Goal: Task Accomplishment & Management: Use online tool/utility

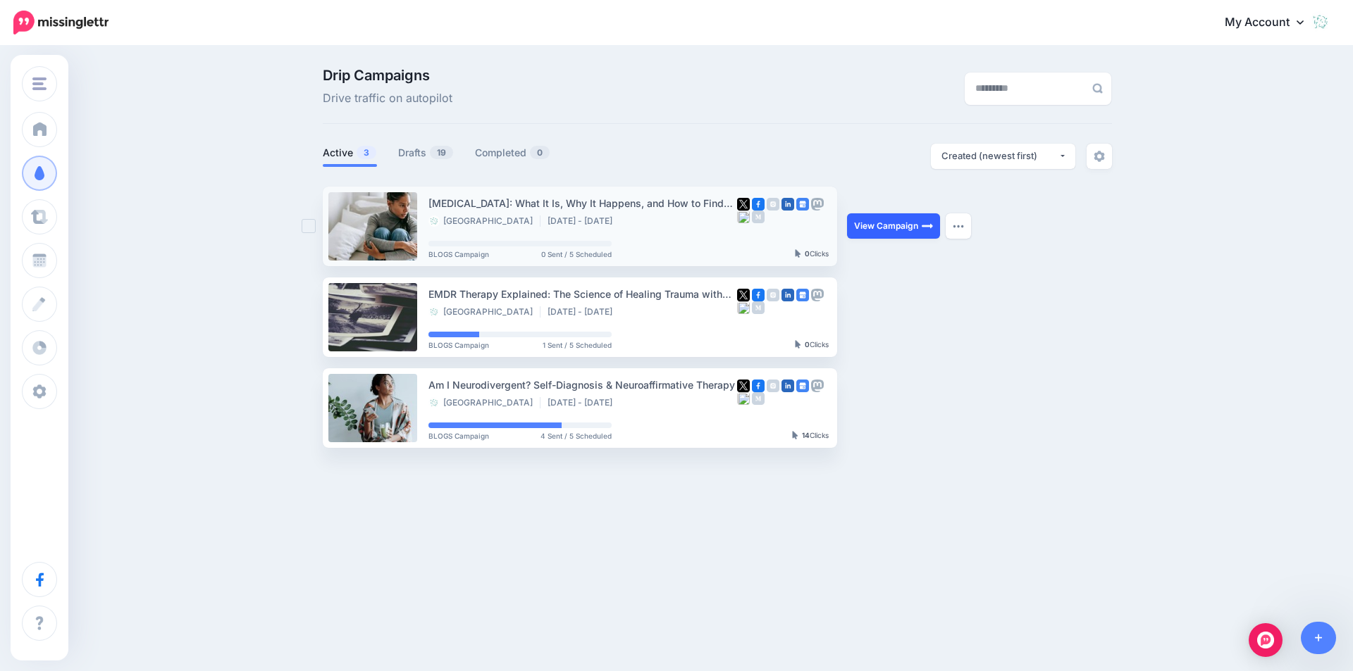
click at [872, 223] on link "View Campaign" at bounding box center [893, 225] width 93 height 25
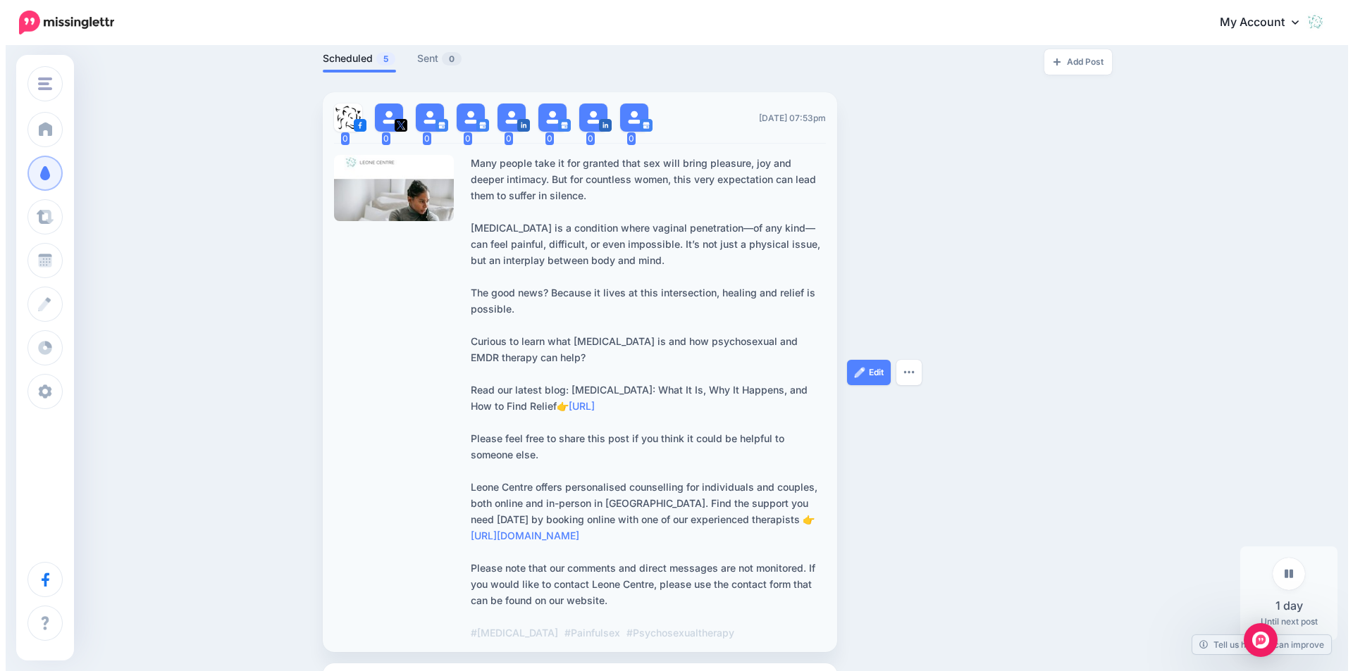
scroll to position [423, 0]
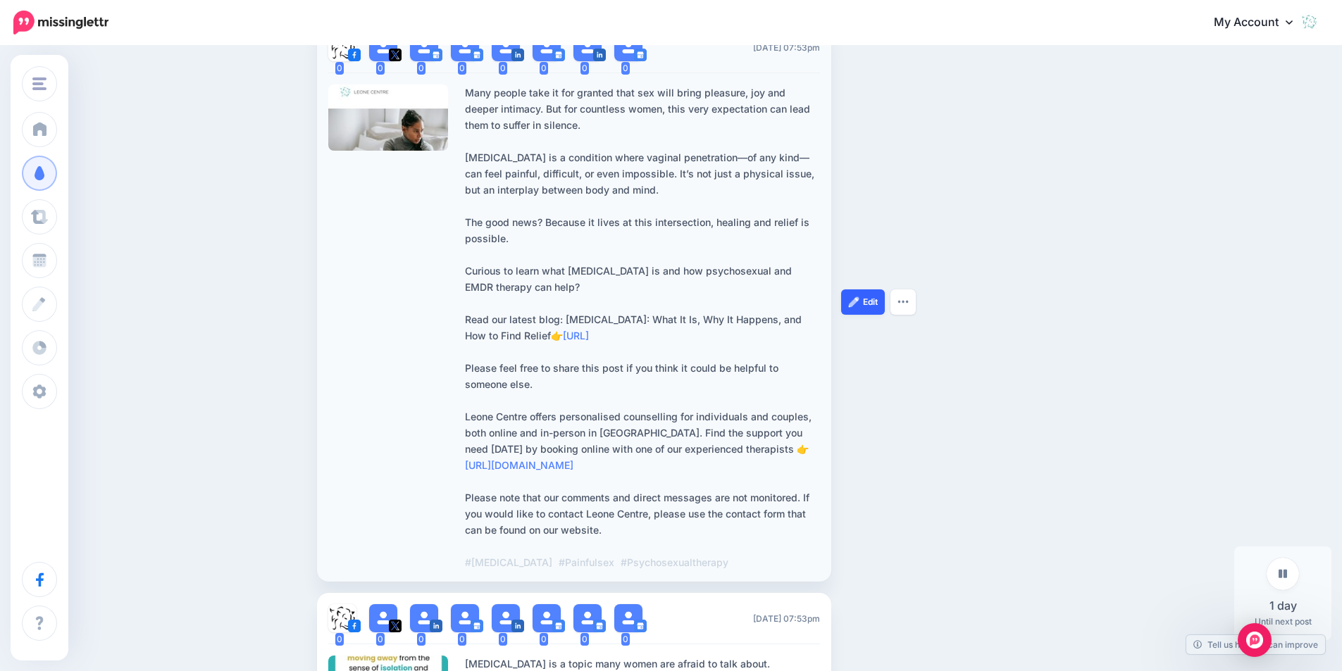
click at [860, 299] on img at bounding box center [853, 302] width 11 height 11
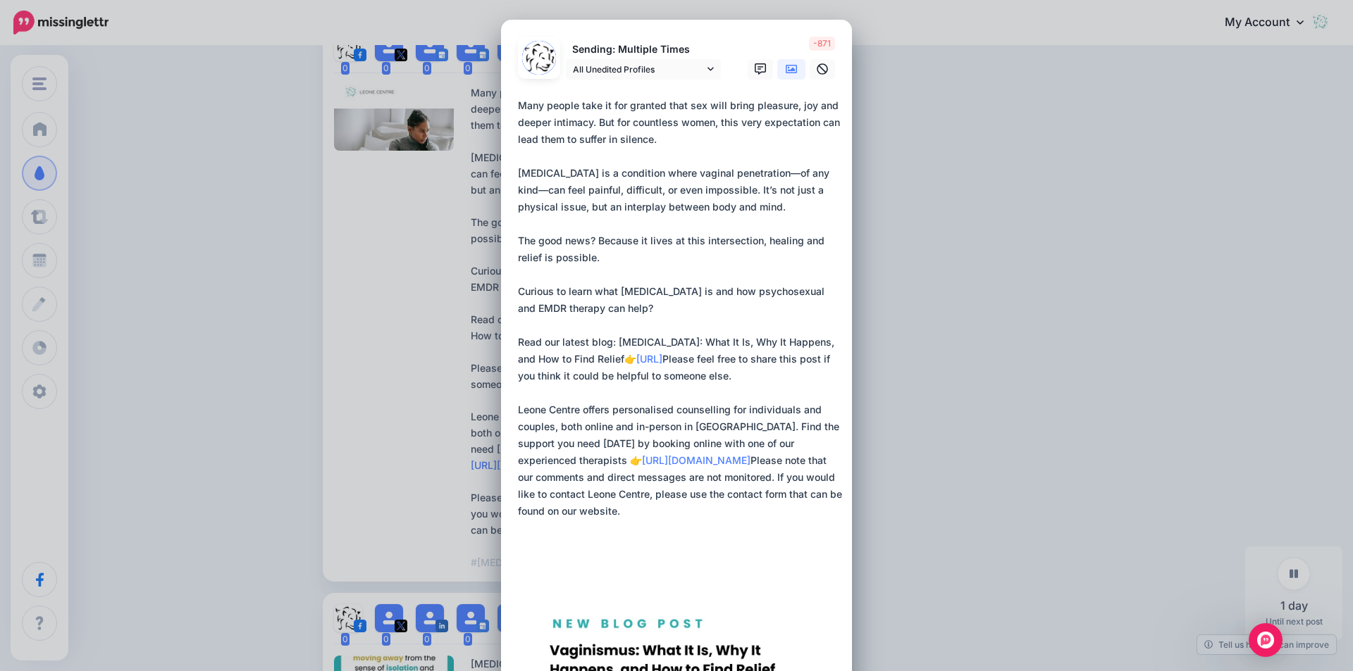
click at [767, 178] on textarea at bounding box center [680, 333] width 324 height 473
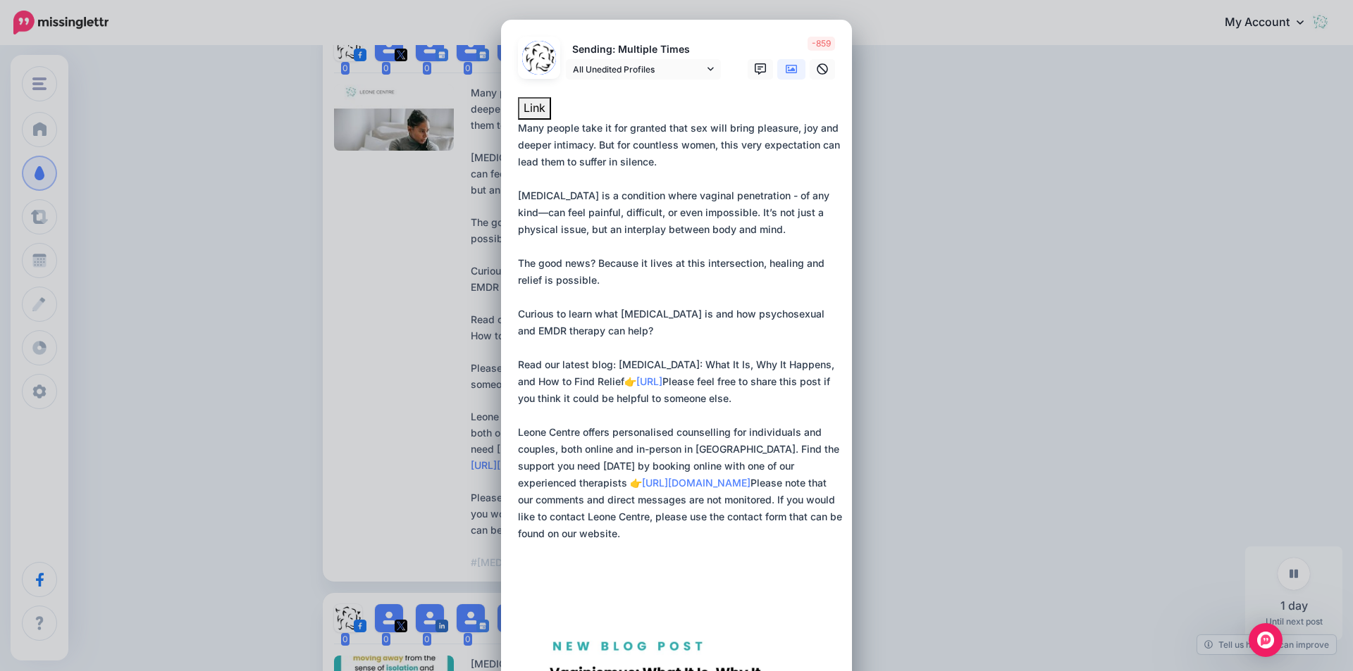
click at [824, 197] on textarea at bounding box center [680, 356] width 324 height 473
click at [783, 347] on textarea at bounding box center [680, 356] width 324 height 473
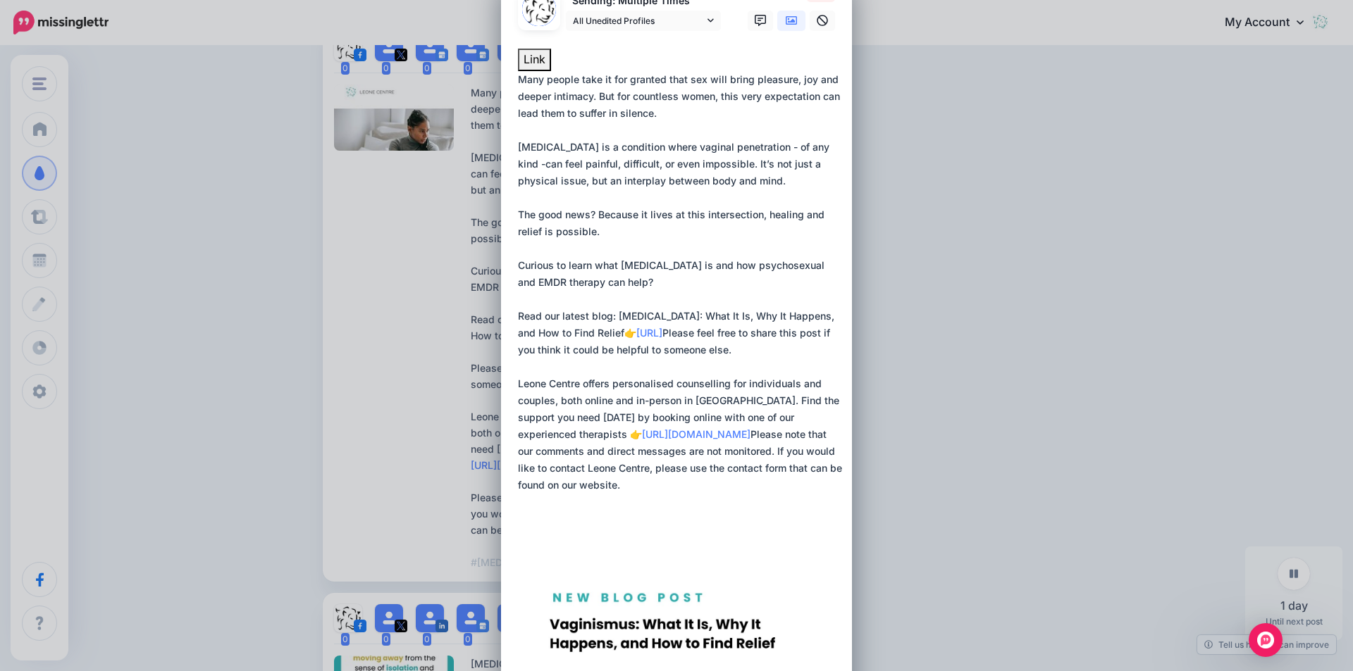
scroll to position [70, 0]
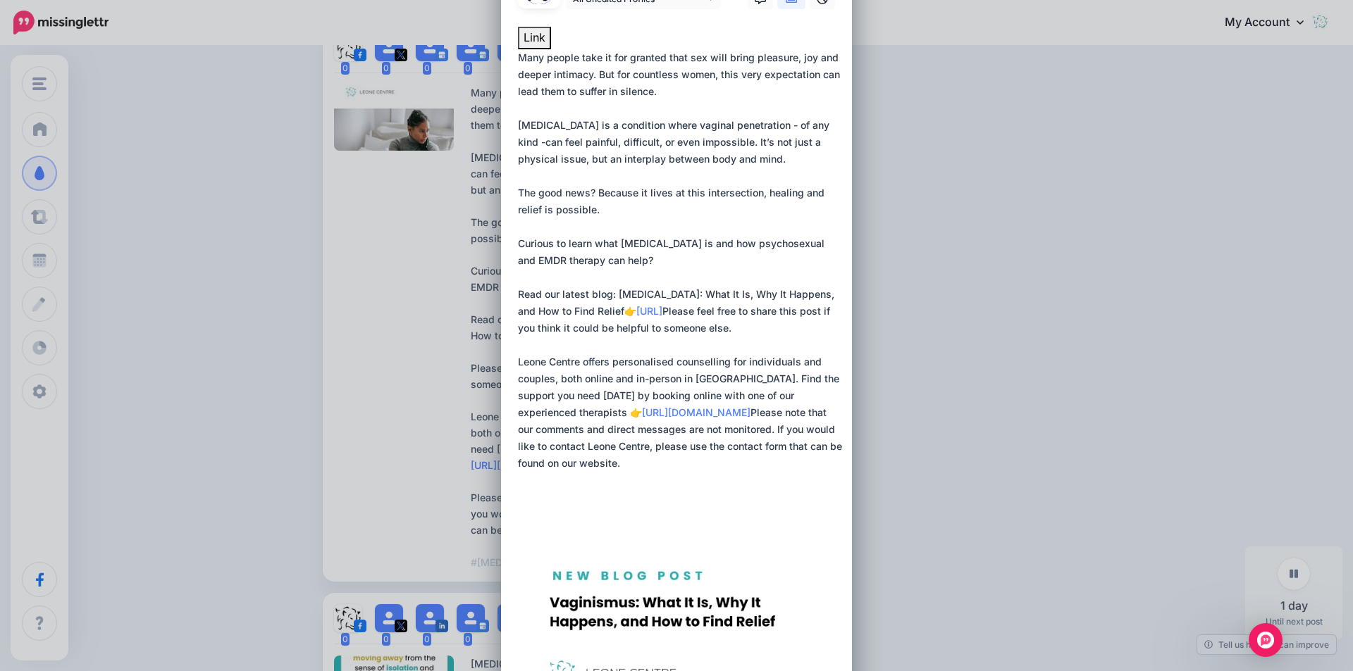
click at [793, 242] on textarea at bounding box center [680, 285] width 324 height 473
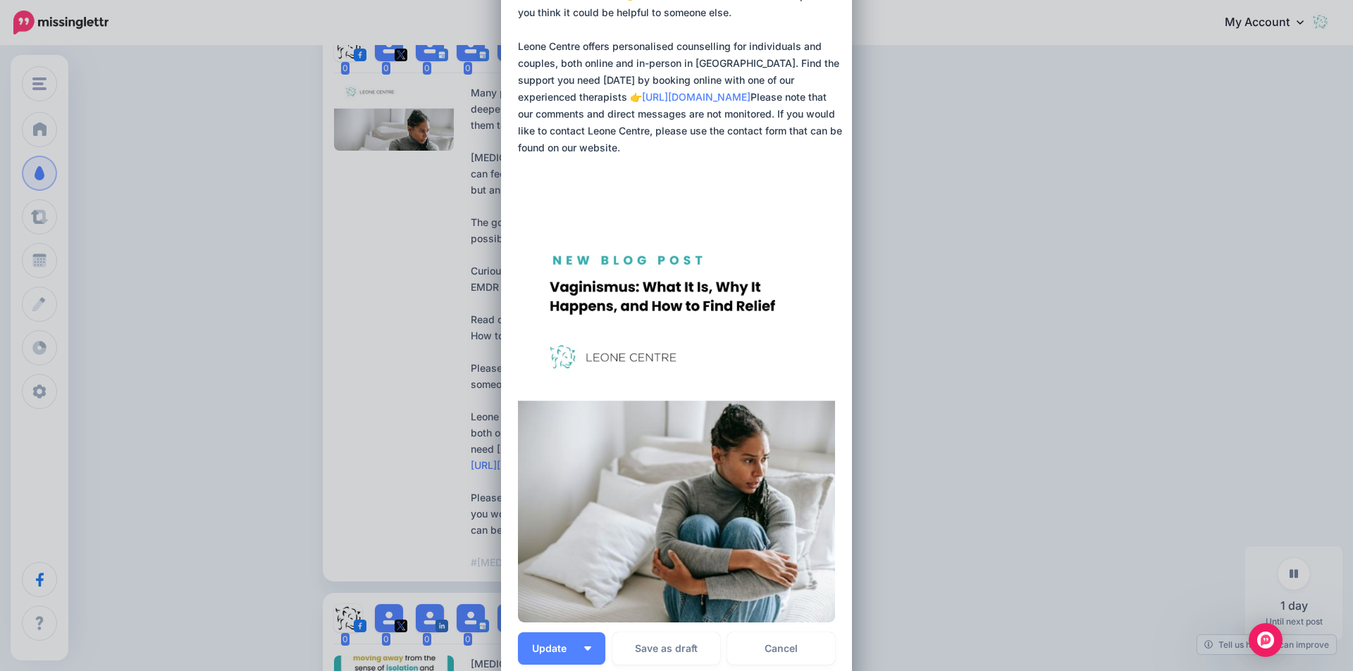
scroll to position [423, 0]
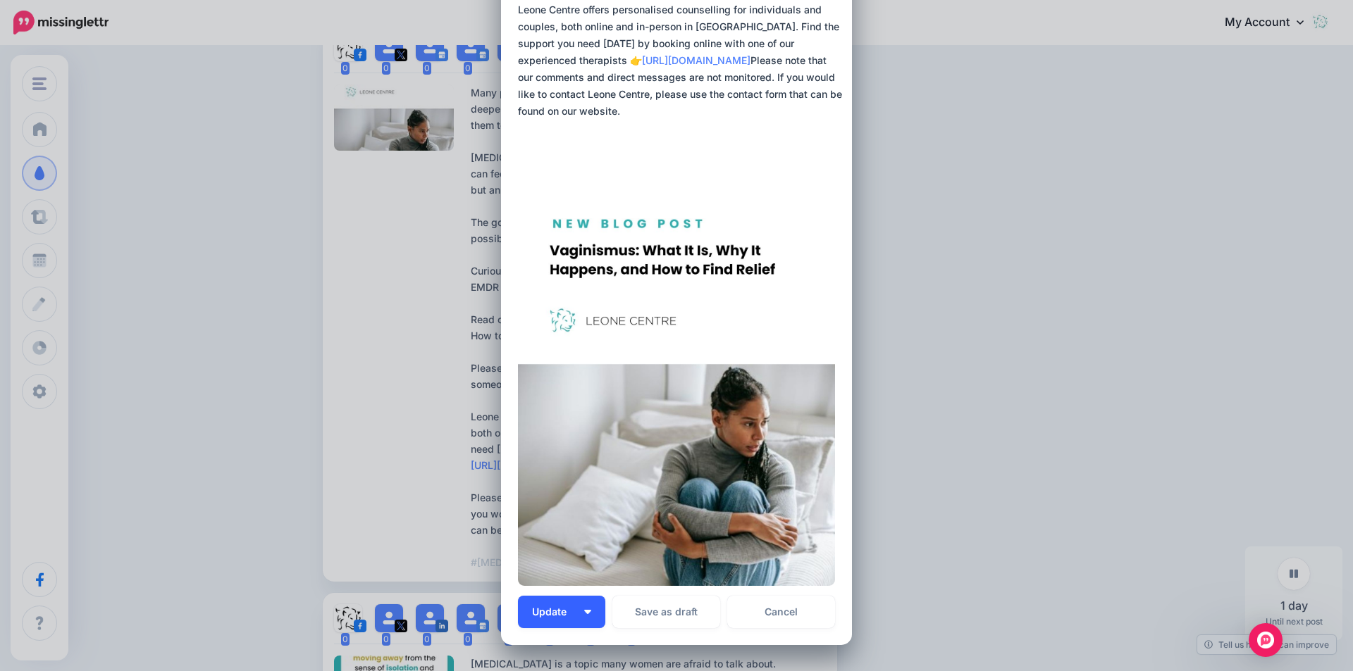
type textarea "**********"
click at [560, 616] on span "Update" at bounding box center [554, 612] width 45 height 10
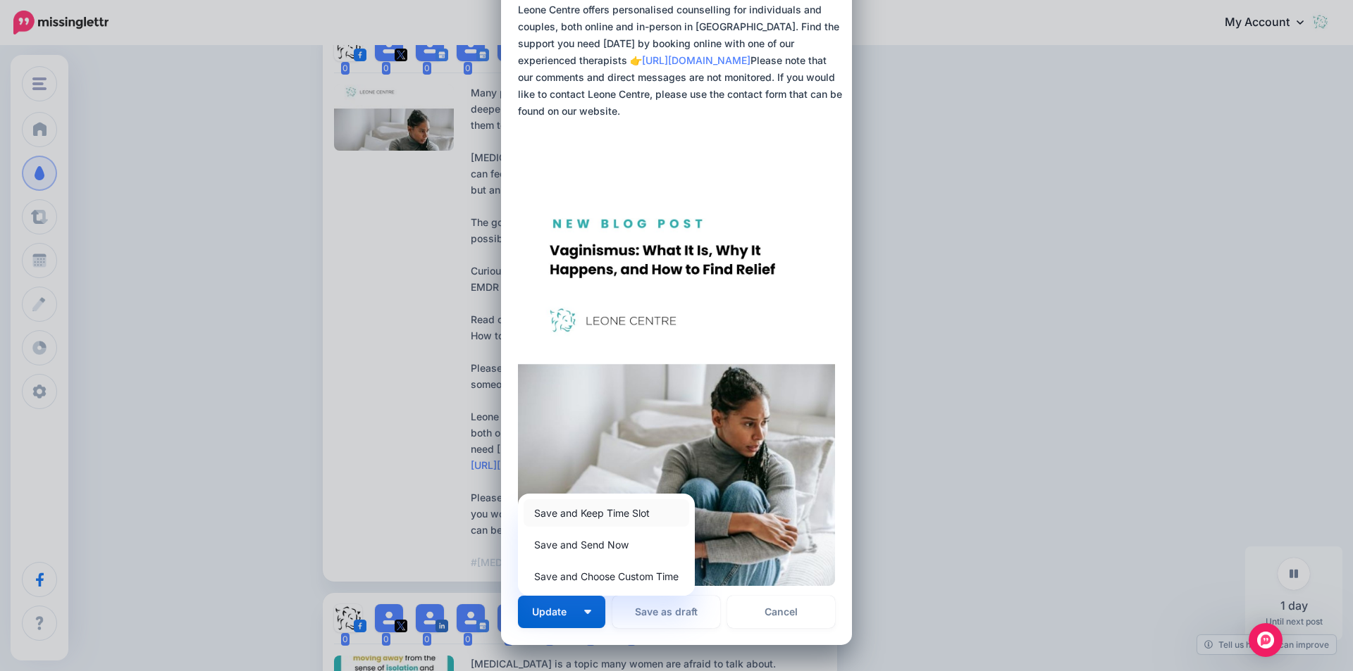
click at [588, 507] on link "Save and Keep Time Slot" at bounding box center [606, 513] width 166 height 27
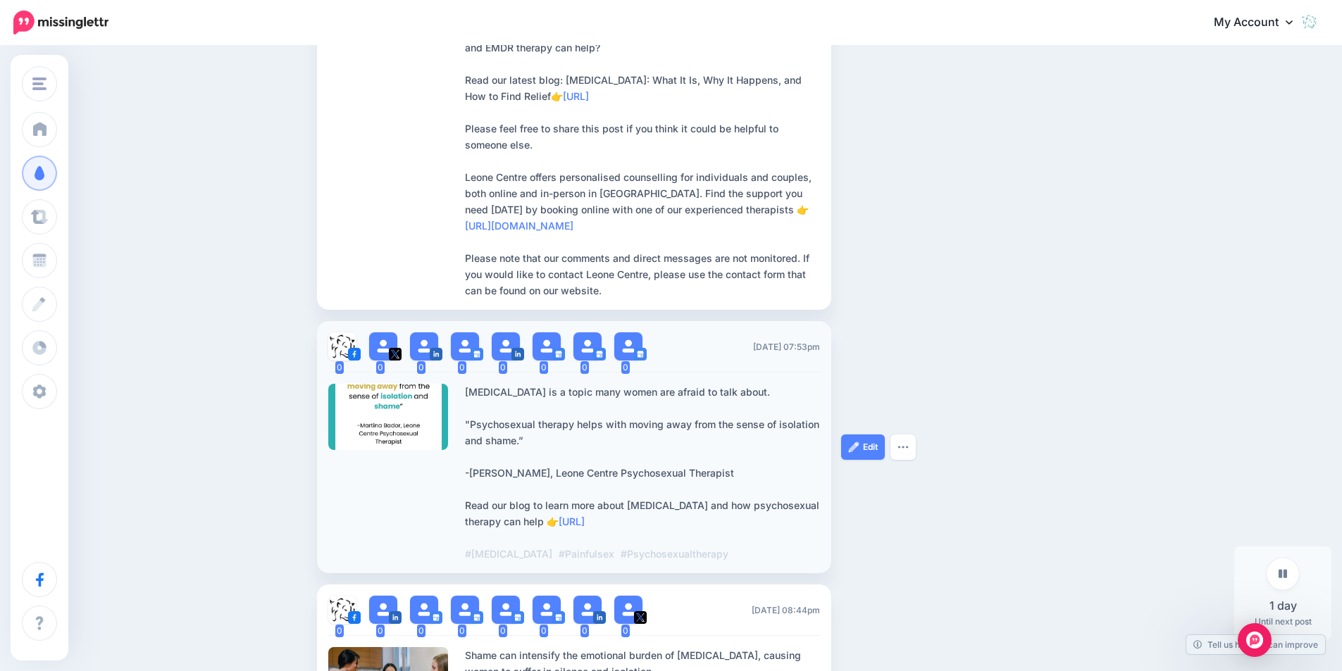
scroll to position [661, 0]
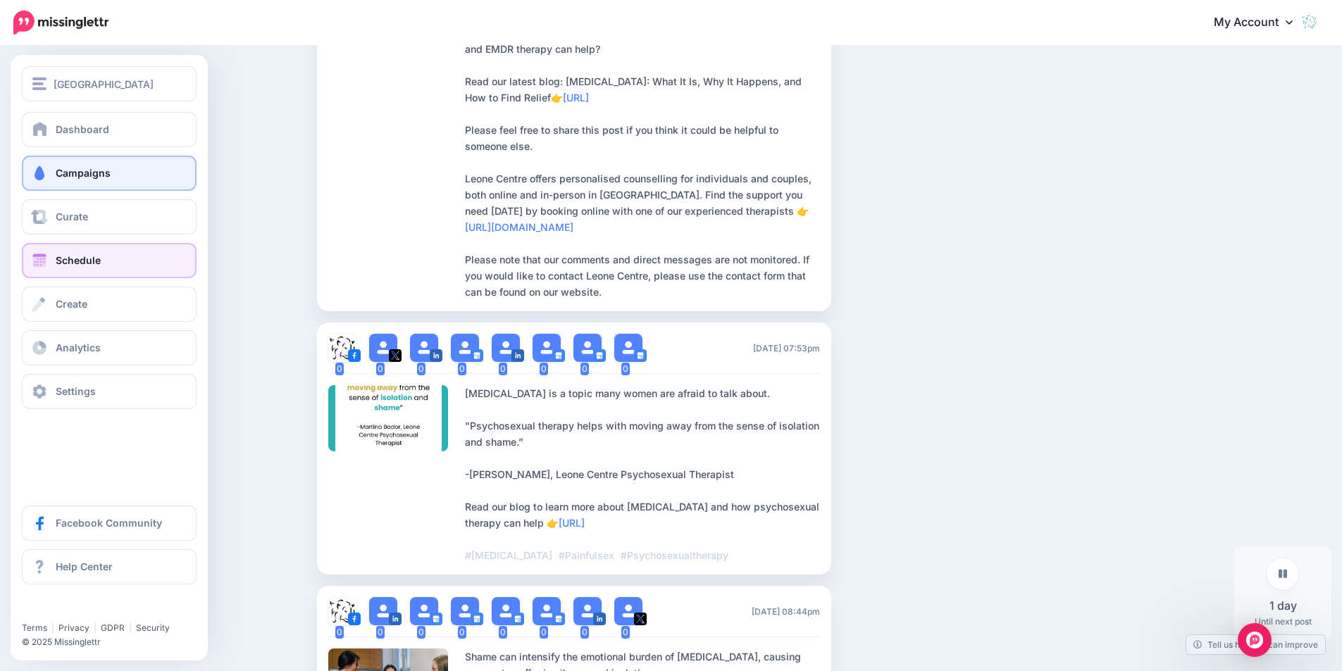
click at [54, 261] on link "Schedule" at bounding box center [109, 260] width 175 height 35
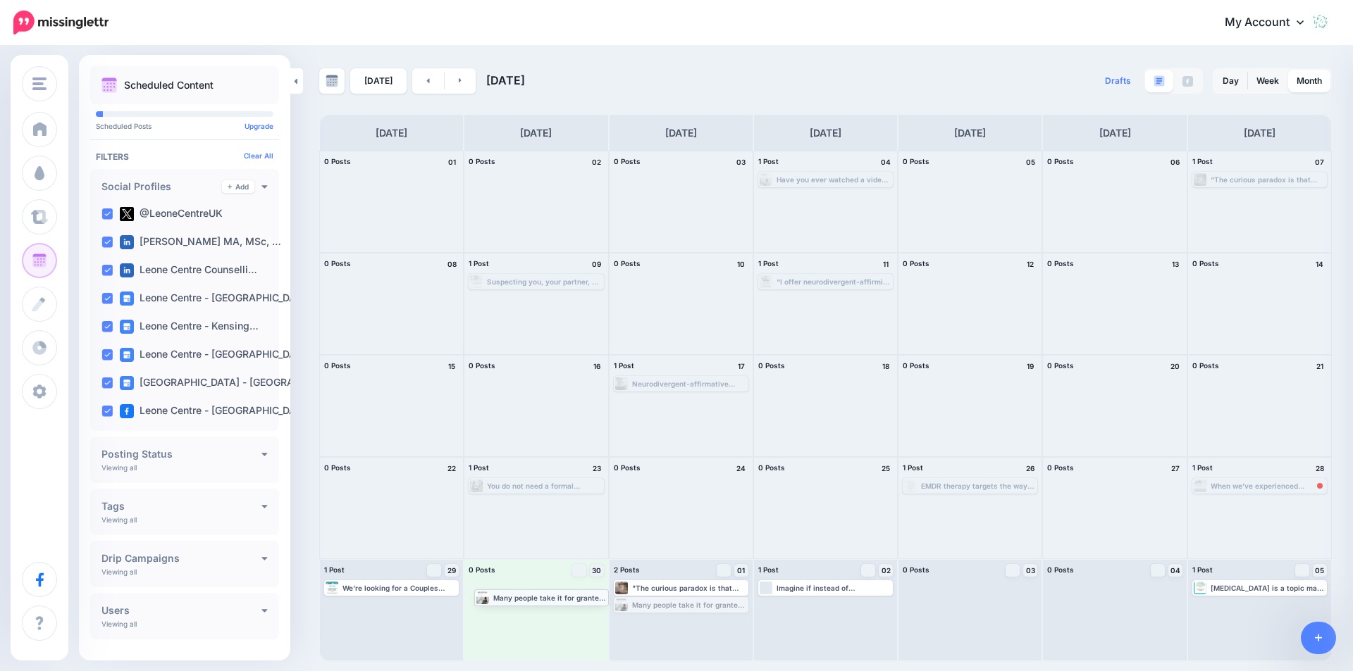
drag, startPoint x: 685, startPoint y: 606, endPoint x: 545, endPoint y: 598, distance: 139.7
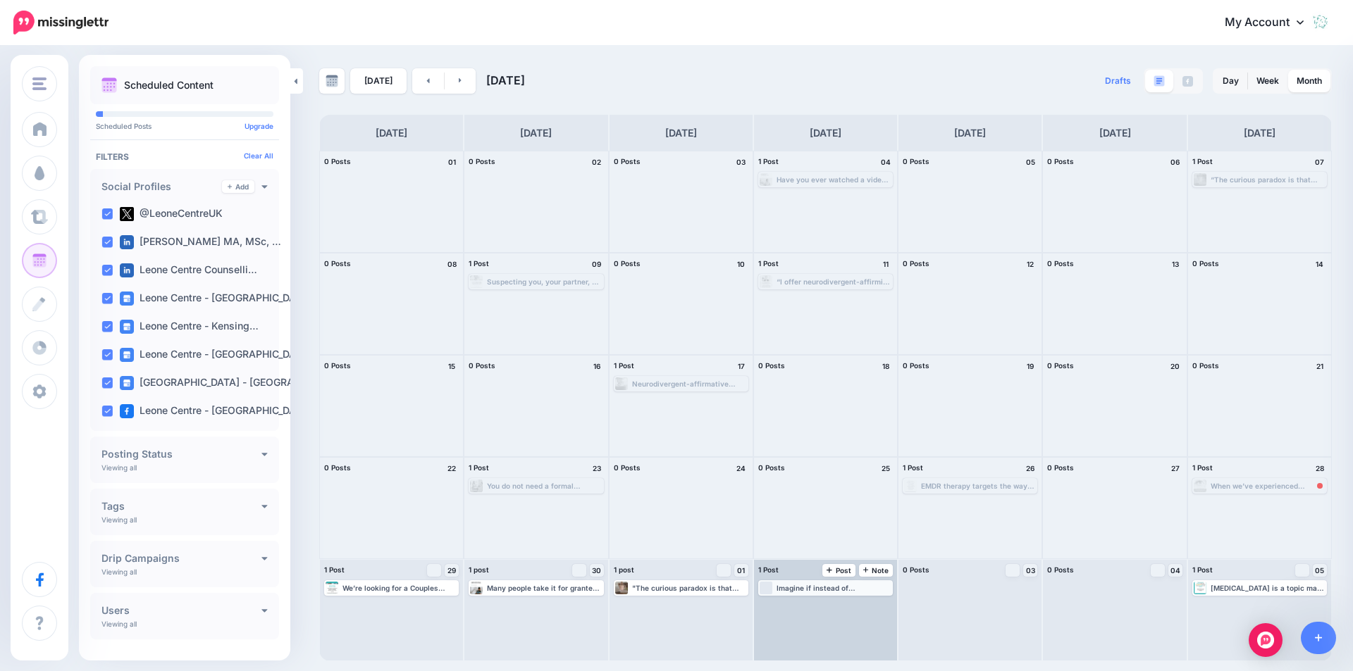
click at [821, 588] on div "Imagine if instead of anticipating pleasure from intimacy with a loved one, you…" at bounding box center [833, 588] width 115 height 8
click at [817, 600] on link "Edit" at bounding box center [804, 605] width 88 height 13
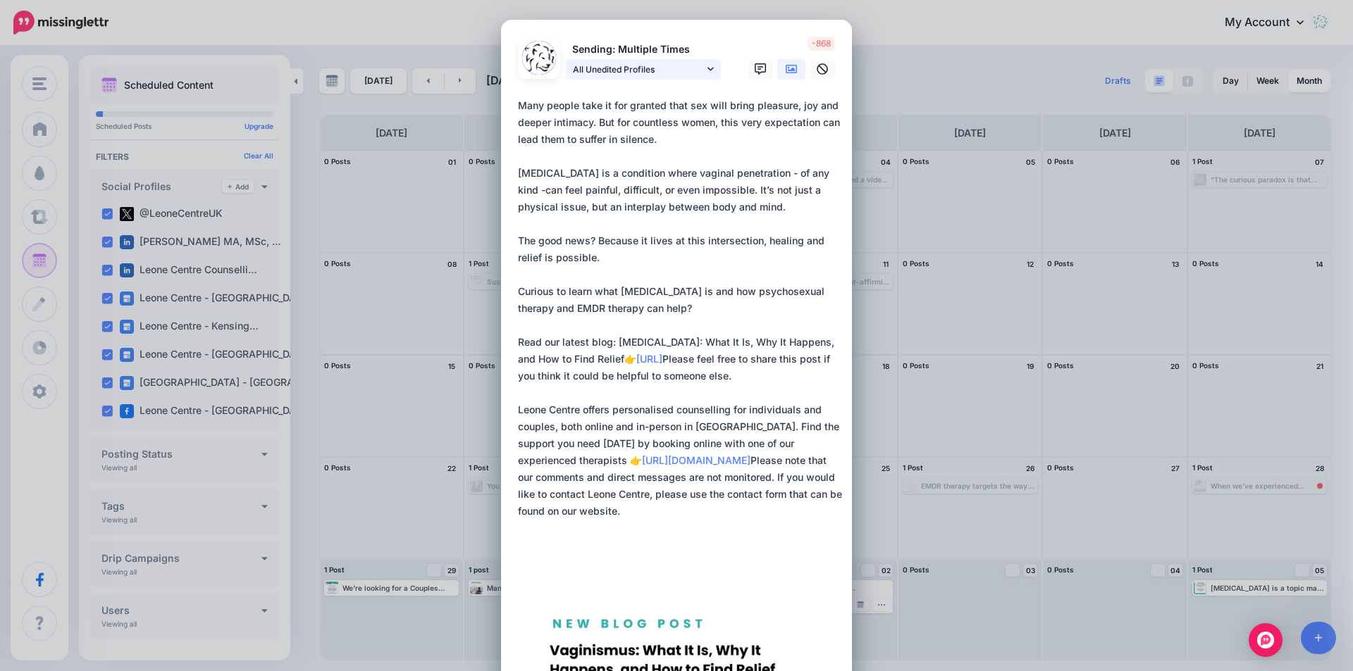
click at [677, 70] on span "All Unedited Profiles" at bounding box center [638, 69] width 131 height 15
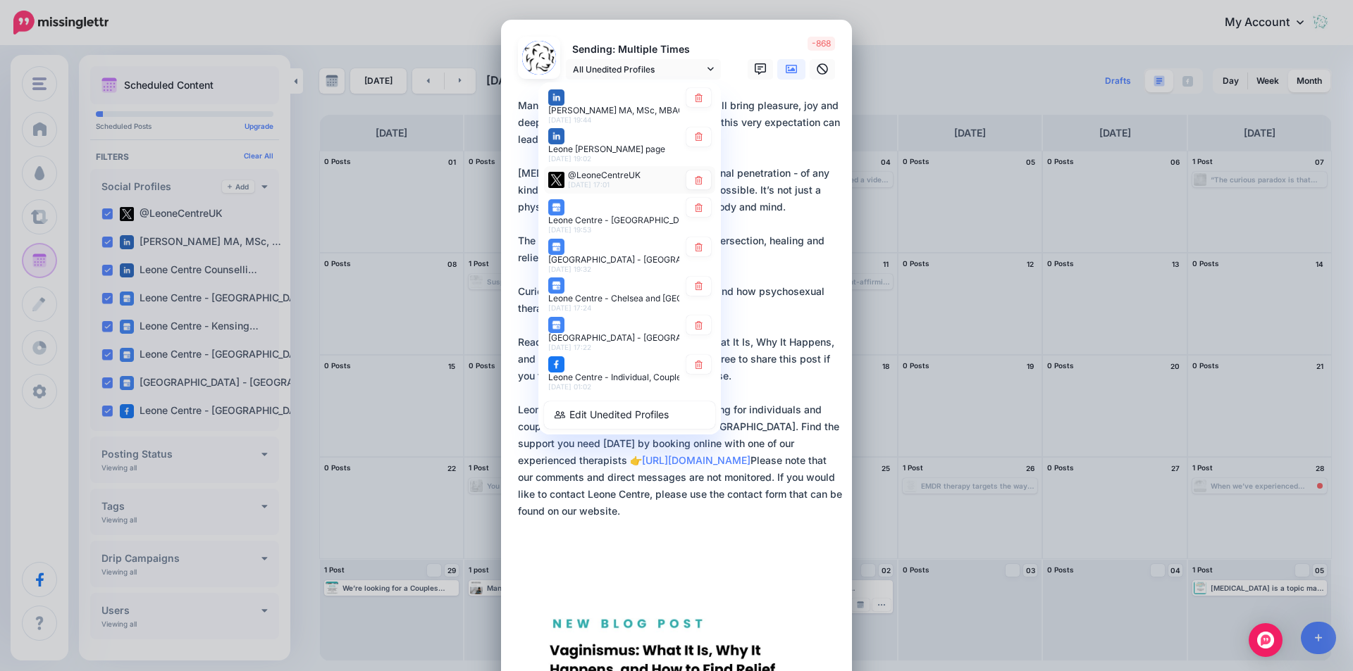
click at [619, 180] on span "@LeoneCentreUK" at bounding box center [604, 175] width 73 height 11
type textarea "**********"
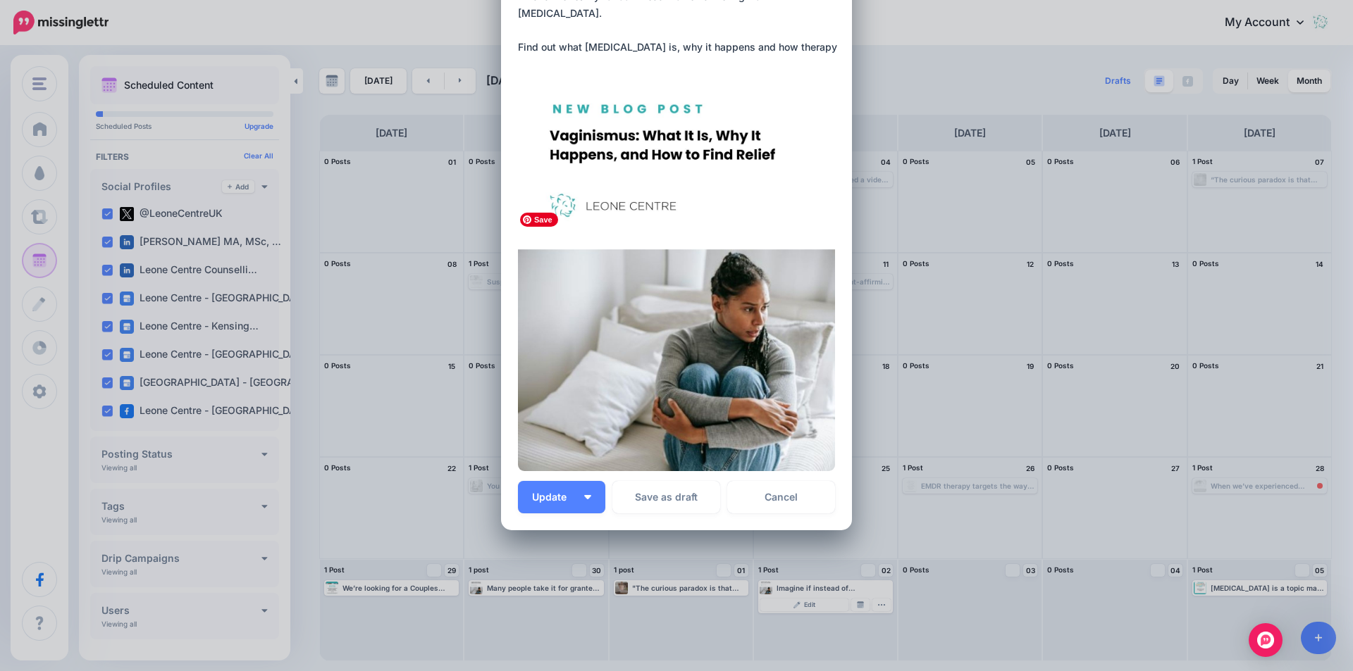
scroll to position [172, 0]
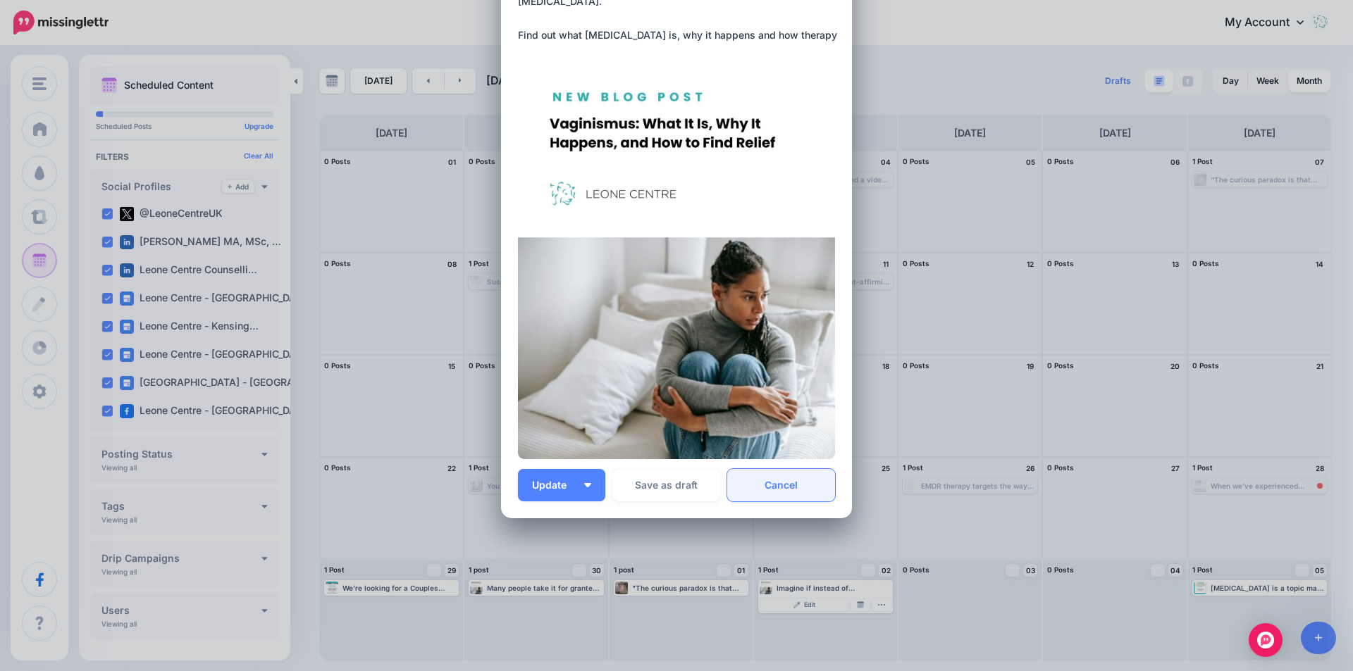
click at [819, 491] on link "Cancel" at bounding box center [781, 485] width 108 height 32
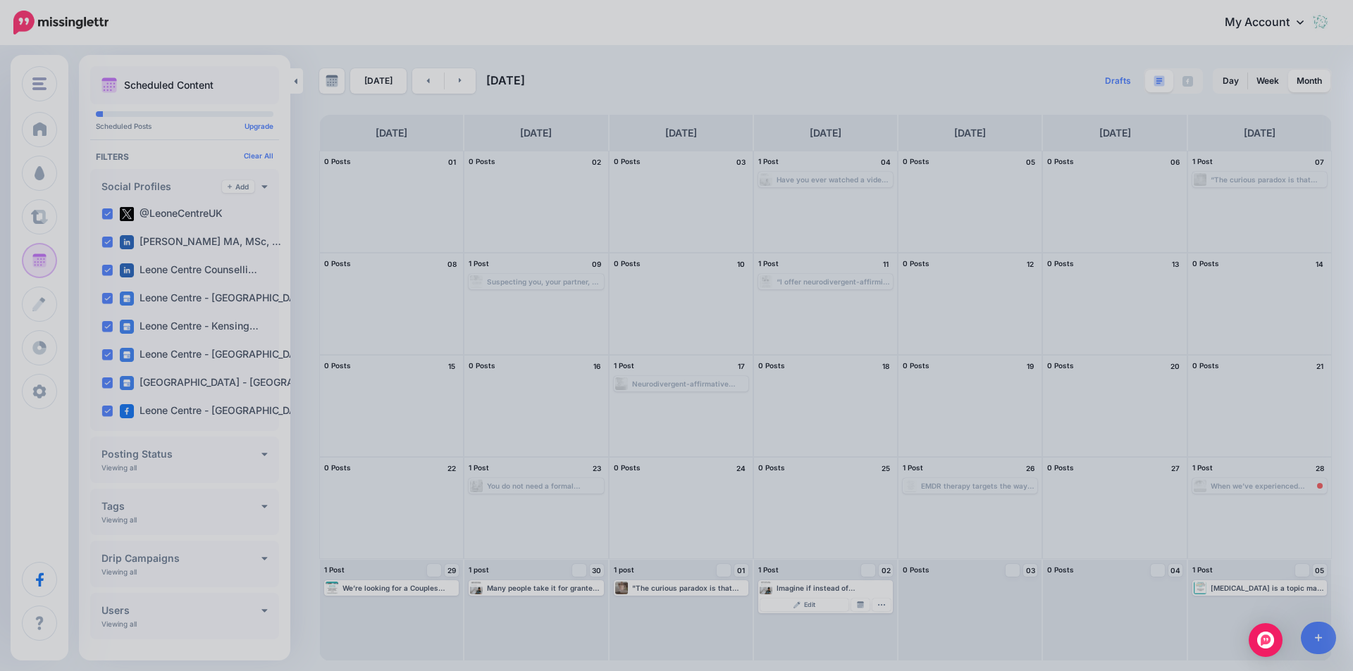
scroll to position [0, 0]
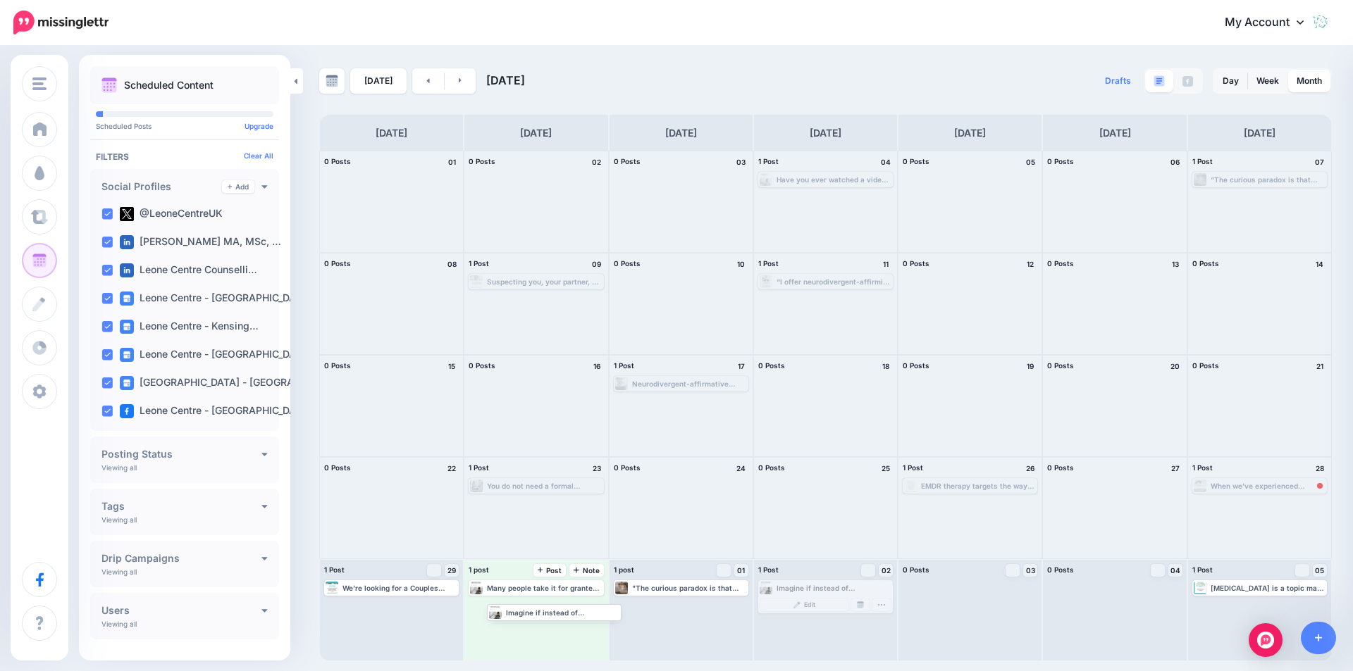
drag, startPoint x: 833, startPoint y: 586, endPoint x: 561, endPoint y: 611, distance: 273.1
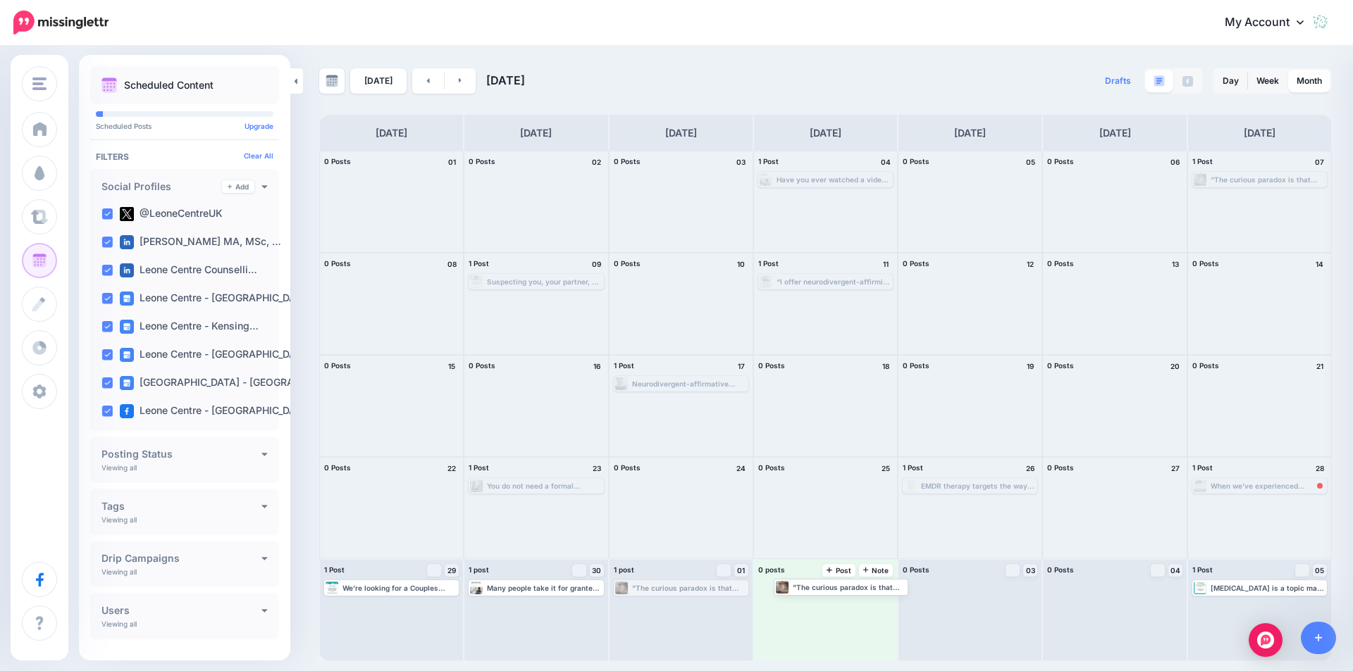
drag, startPoint x: 680, startPoint y: 593, endPoint x: 841, endPoint y: 592, distance: 161.3
click at [456, 87] on link at bounding box center [461, 80] width 32 height 25
